Goal: Information Seeking & Learning: Learn about a topic

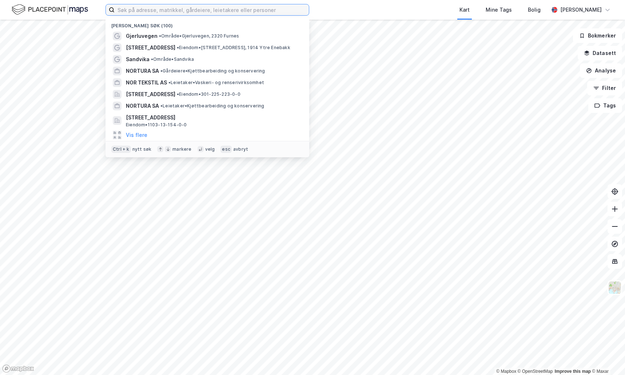
click at [148, 9] on input at bounding box center [212, 9] width 194 height 11
type input "[STREET_ADDRESS]"
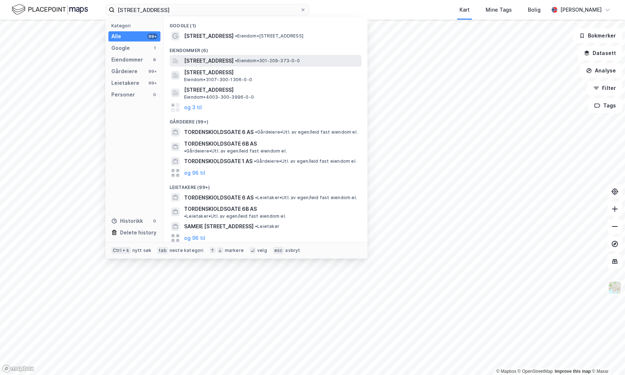
click at [203, 60] on span "[STREET_ADDRESS]" at bounding box center [208, 60] width 49 height 9
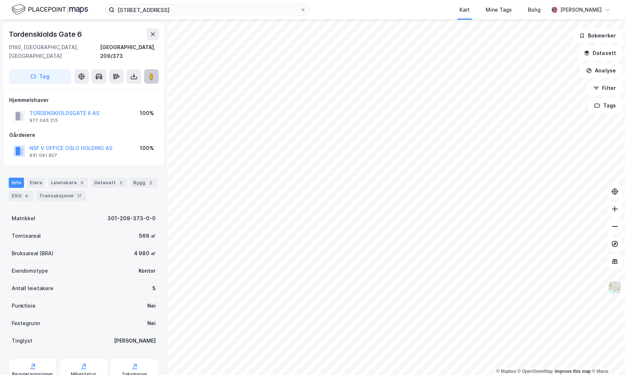
click at [150, 73] on image at bounding box center [151, 76] width 4 height 7
